Goal: Task Accomplishment & Management: Manage account settings

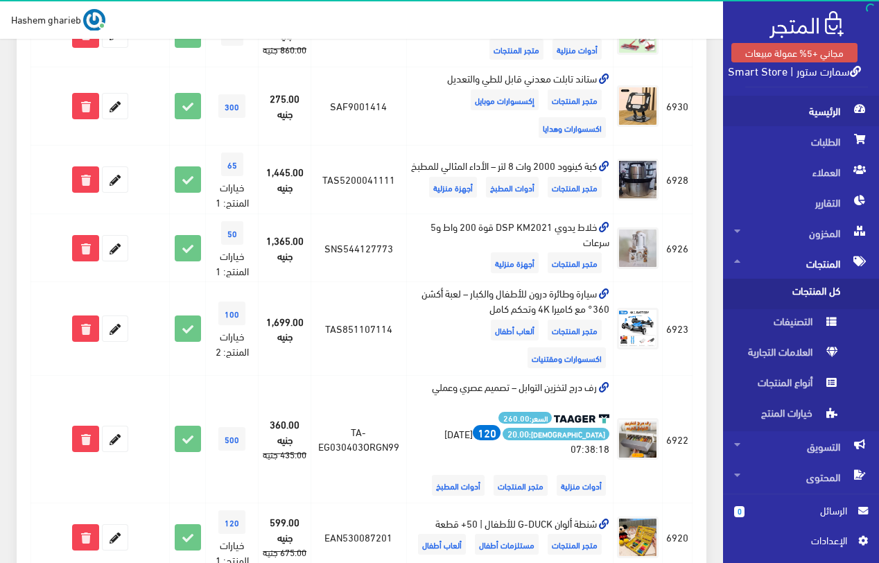
scroll to position [971, 0]
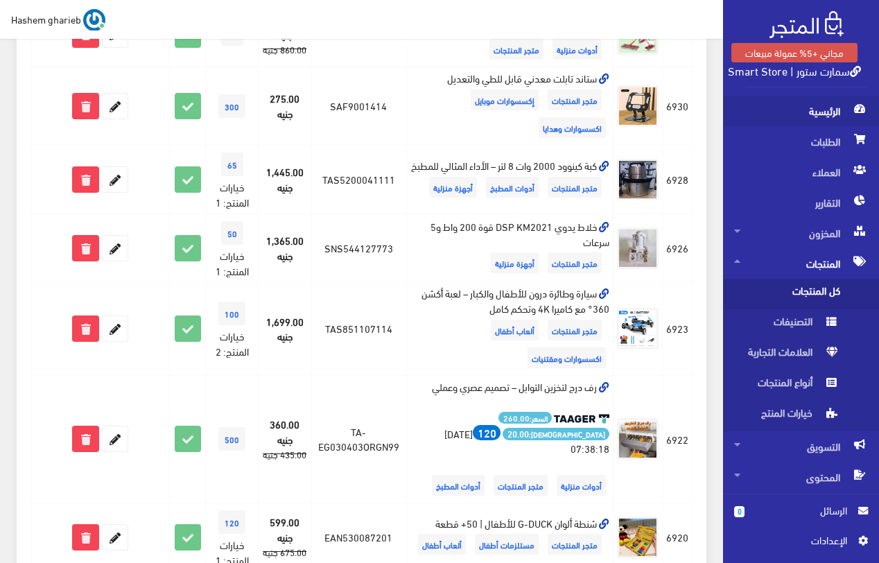
click at [834, 107] on span "الرئيسية" at bounding box center [801, 111] width 134 height 31
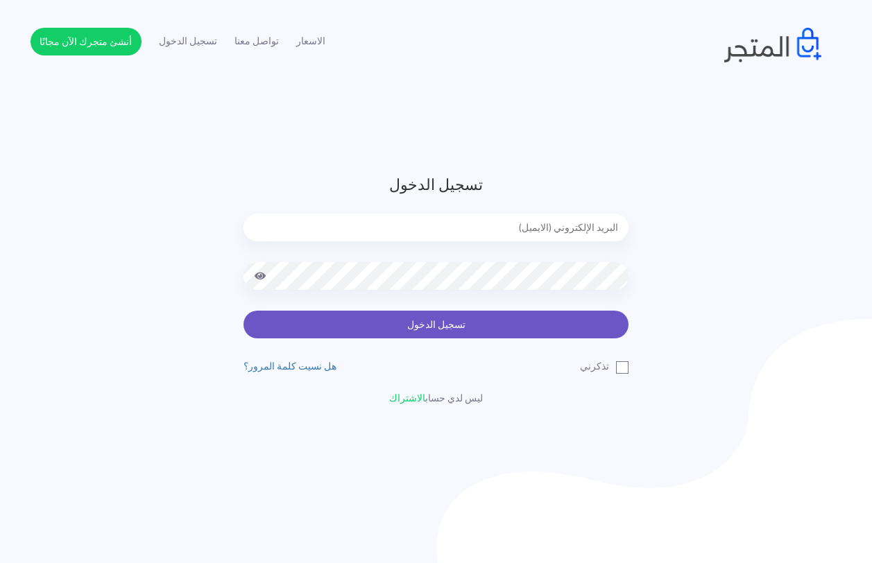
type input "[EMAIL_ADDRESS][DOMAIN_NAME]"
click at [410, 334] on button "تسجيل الدخول" at bounding box center [435, 325] width 385 height 28
